Goal: Task Accomplishment & Management: Register for event/course

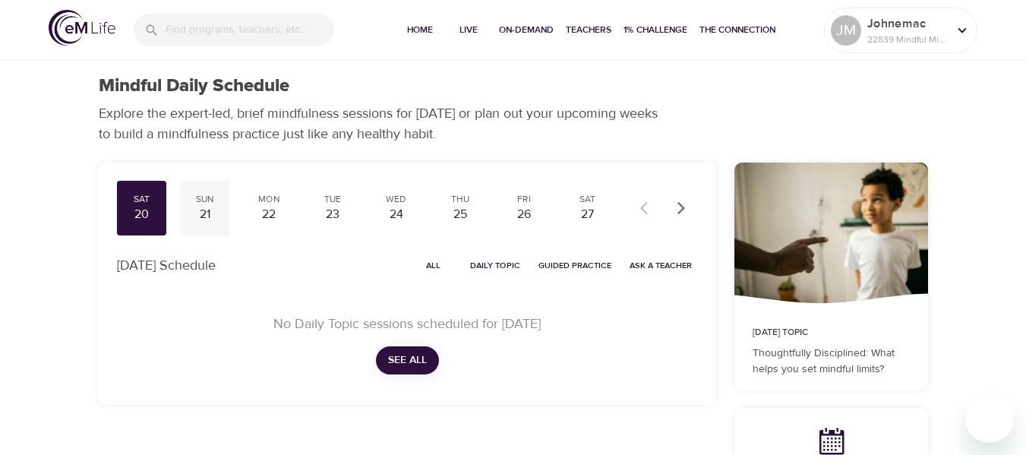
click at [204, 211] on div "21" at bounding box center [205, 214] width 38 height 17
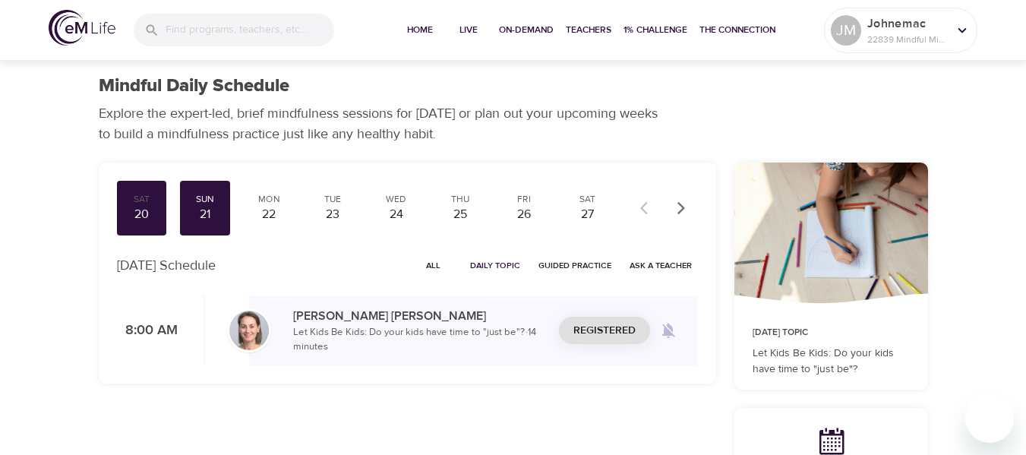
scroll to position [76, 0]
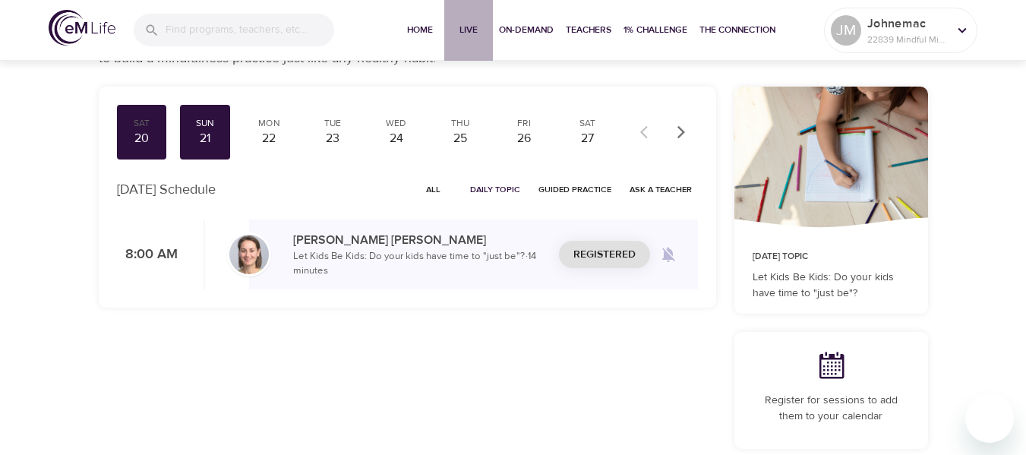
click at [464, 32] on span "Live" at bounding box center [468, 30] width 36 height 16
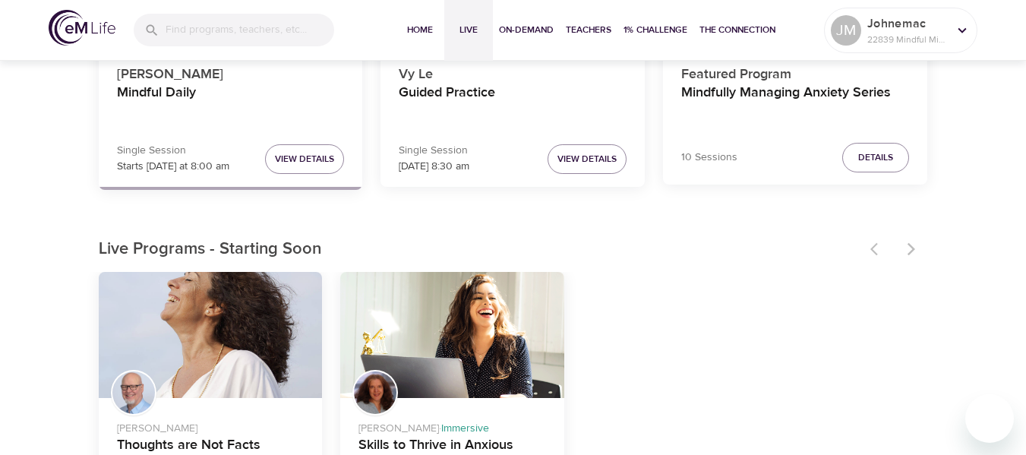
scroll to position [228, 0]
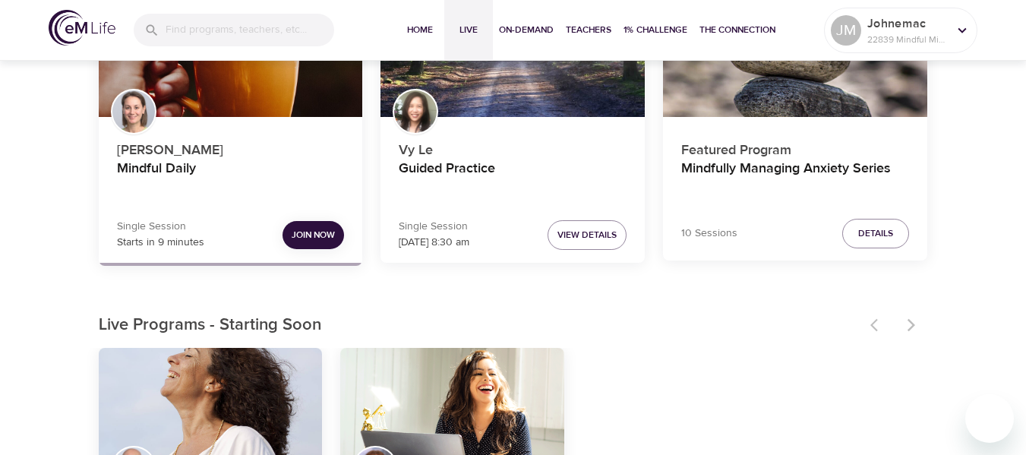
click at [308, 241] on span "Join Now" at bounding box center [313, 235] width 43 height 16
